Goal: Task Accomplishment & Management: Manage account settings

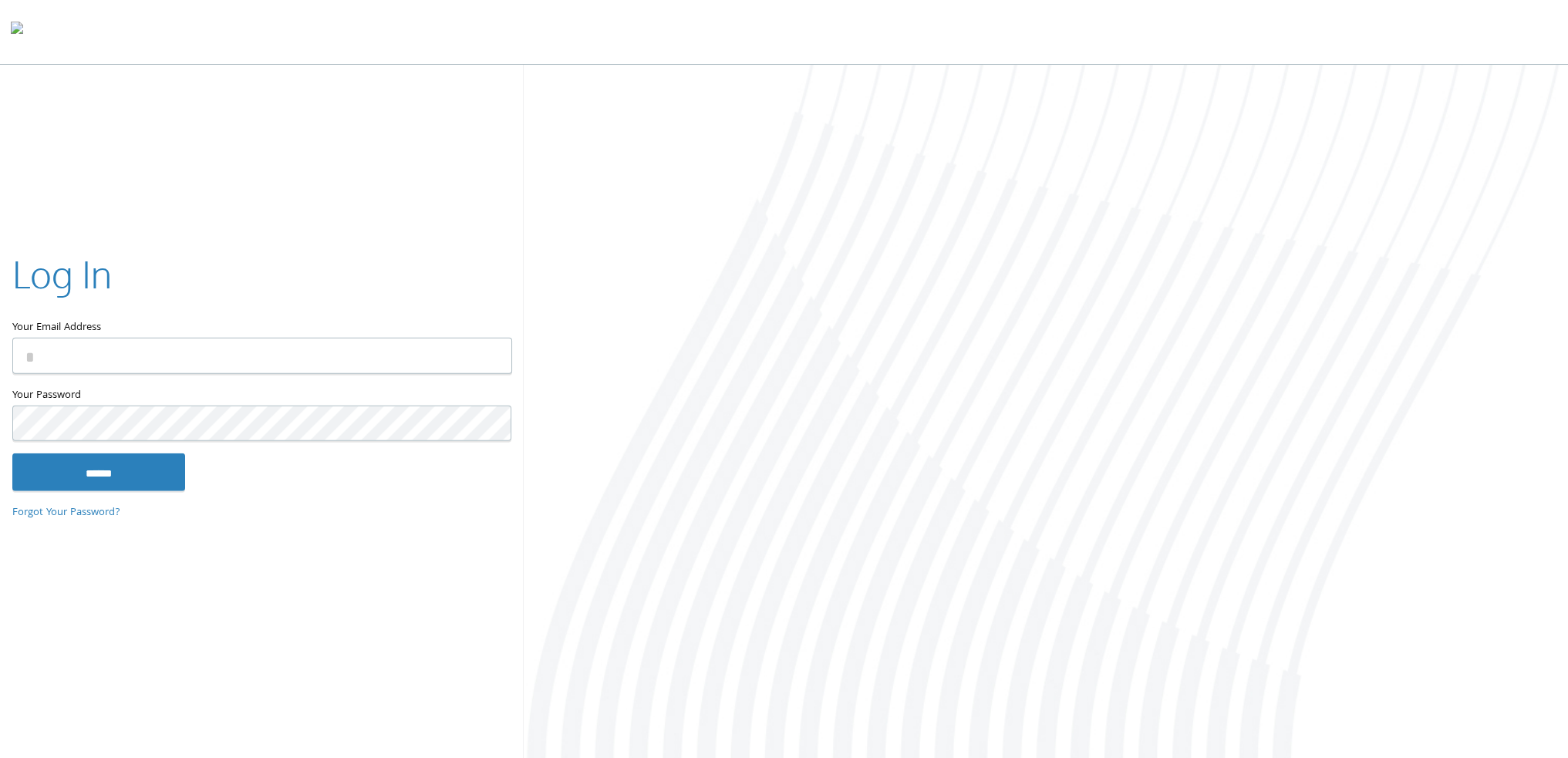
click at [145, 369] on input "Your Email Address" at bounding box center [263, 356] width 500 height 36
type input "**********"
click at [13, 453] on input "******" at bounding box center [99, 472] width 172 height 37
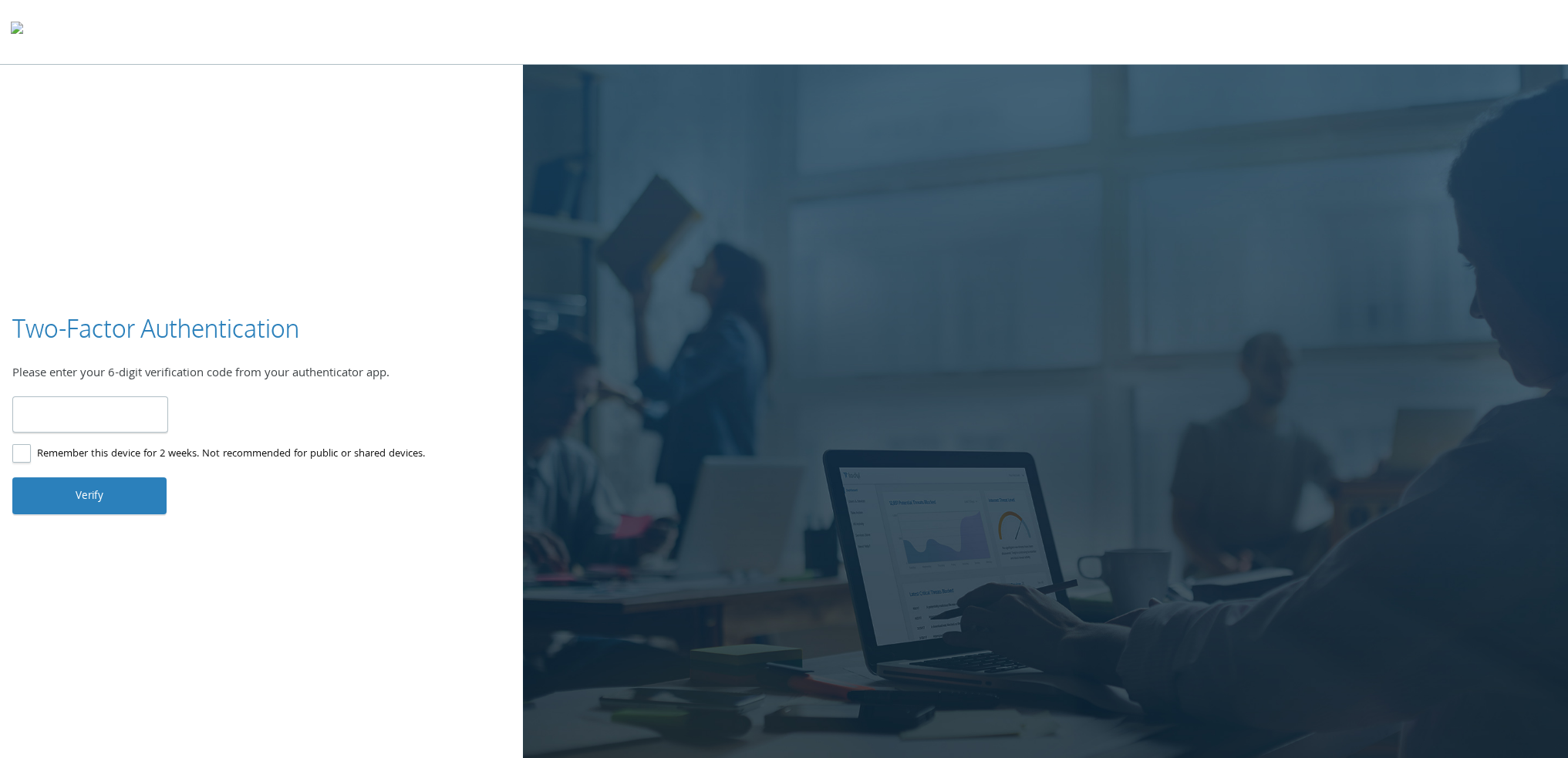
type input "******"
